Goal: Task Accomplishment & Management: Manage account settings

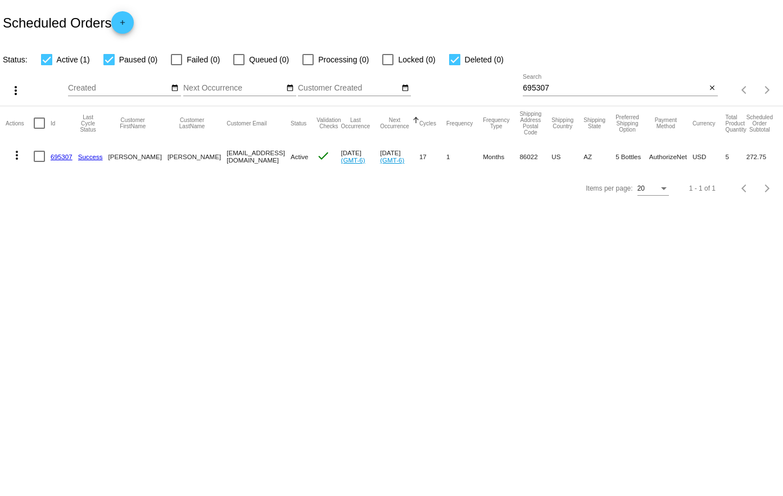
click at [563, 86] on input "695307" at bounding box center [614, 88] width 183 height 9
paste input "834311"
type input "834311"
click at [62, 157] on link "834311" at bounding box center [62, 156] width 22 height 7
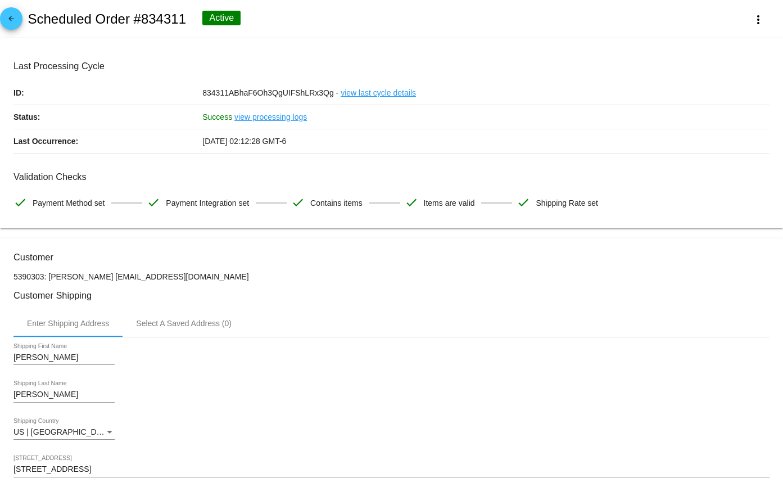
click at [5, 20] on mat-icon "arrow_back" at bounding box center [10, 21] width 13 height 13
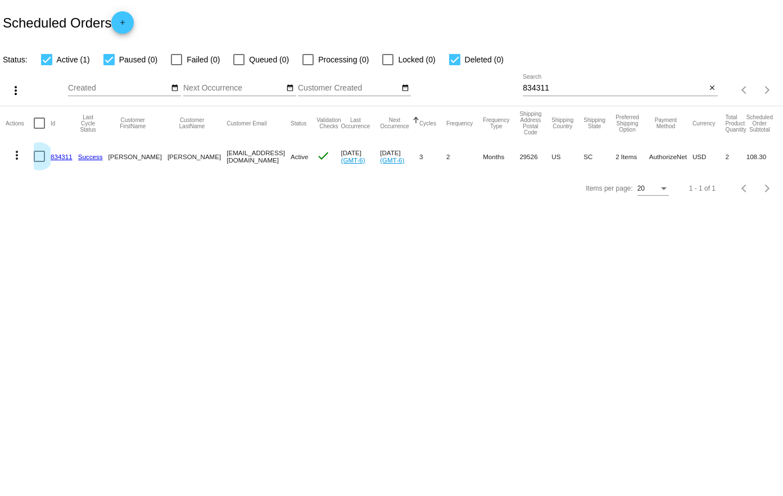
click at [37, 157] on div at bounding box center [39, 156] width 11 height 11
click at [39, 162] on input "checkbox" at bounding box center [39, 162] width 1 height 1
checkbox input "true"
click at [14, 156] on mat-icon "more_vert" at bounding box center [16, 154] width 13 height 13
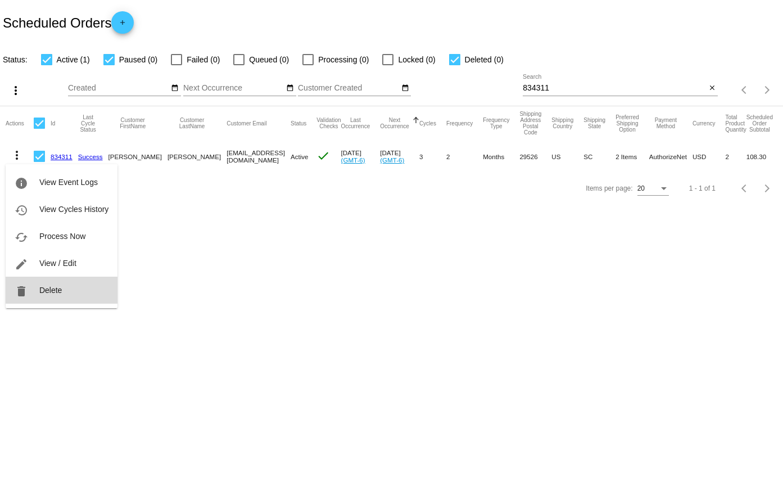
click at [50, 290] on span "Delete" at bounding box center [50, 290] width 22 height 9
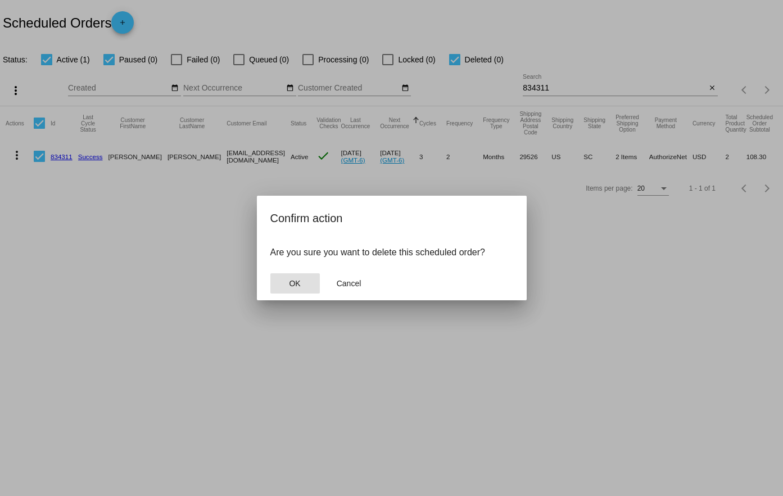
click at [293, 284] on span "OK" at bounding box center [294, 283] width 11 height 9
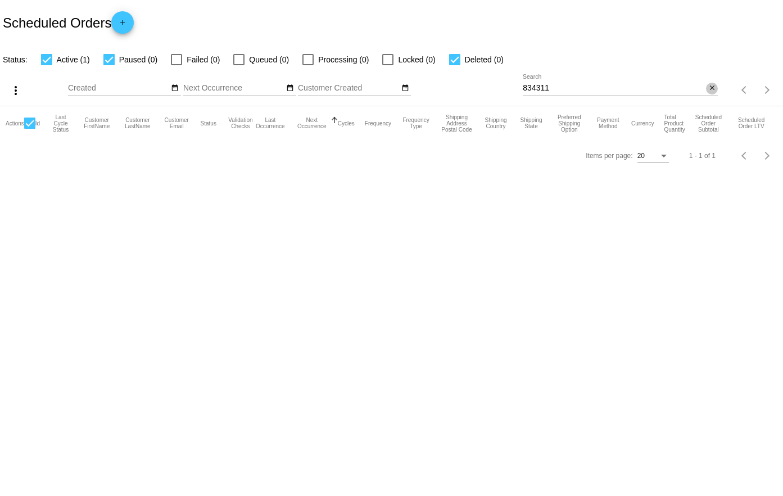
click at [712, 86] on mat-icon "close" at bounding box center [713, 88] width 8 height 9
